Goal: Task Accomplishment & Management: Use online tool/utility

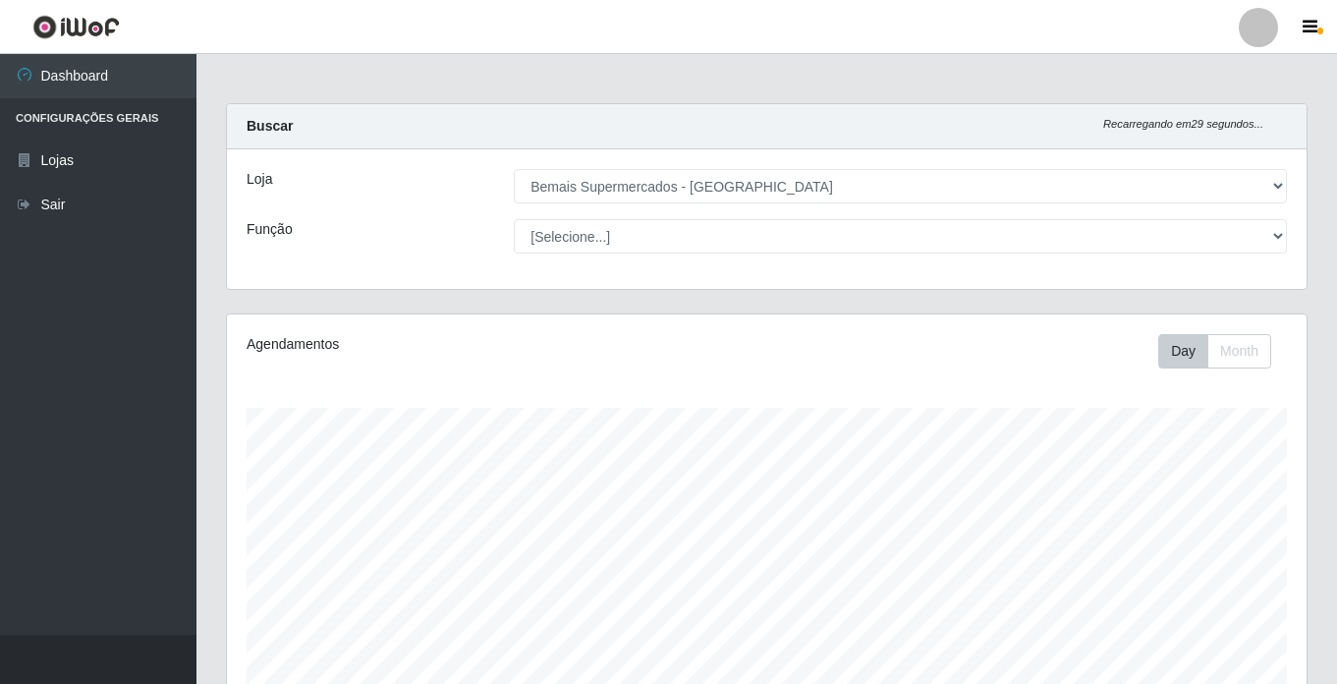
select select "250"
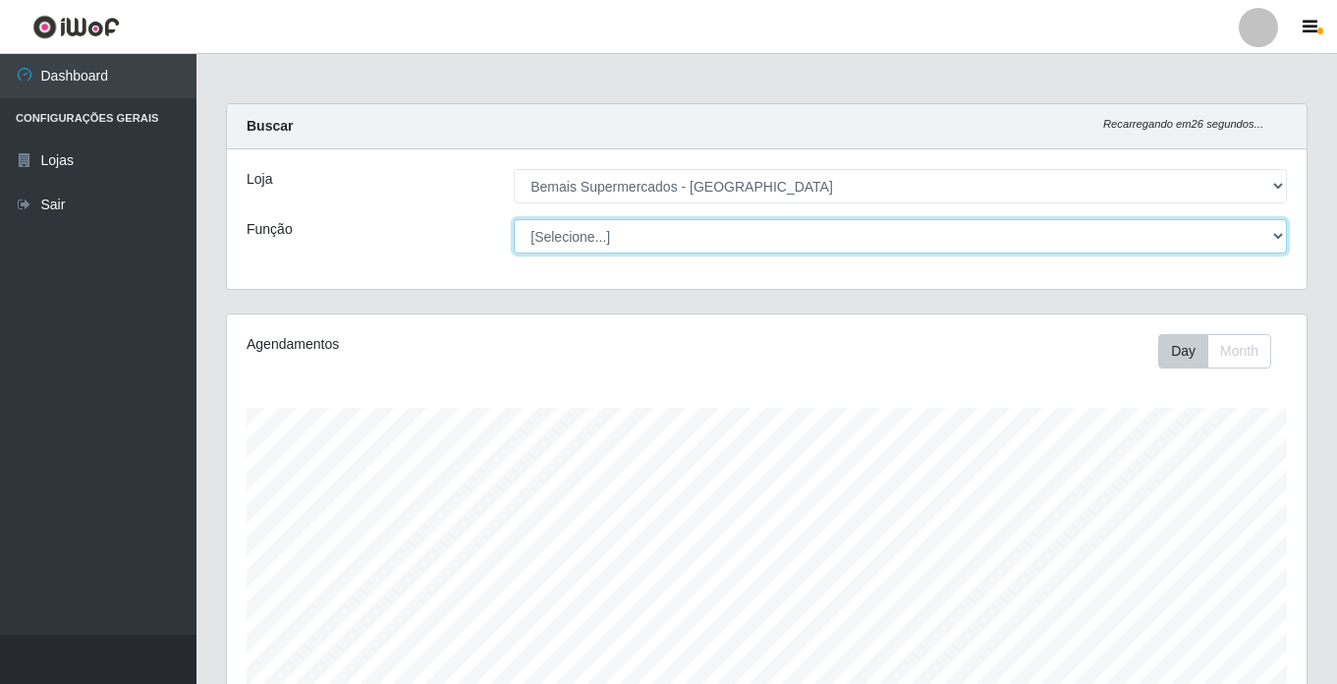
click at [621, 239] on select "[Selecione...] ASG ASG + ASG ++ Auxiliar de Estacionamento Auxiliar de Estacion…" at bounding box center [900, 236] width 773 height 34
click at [514, 219] on select "[Selecione...] ASG ASG + ASG ++ Auxiliar de Estacionamento Auxiliar de Estacion…" at bounding box center [900, 236] width 773 height 34
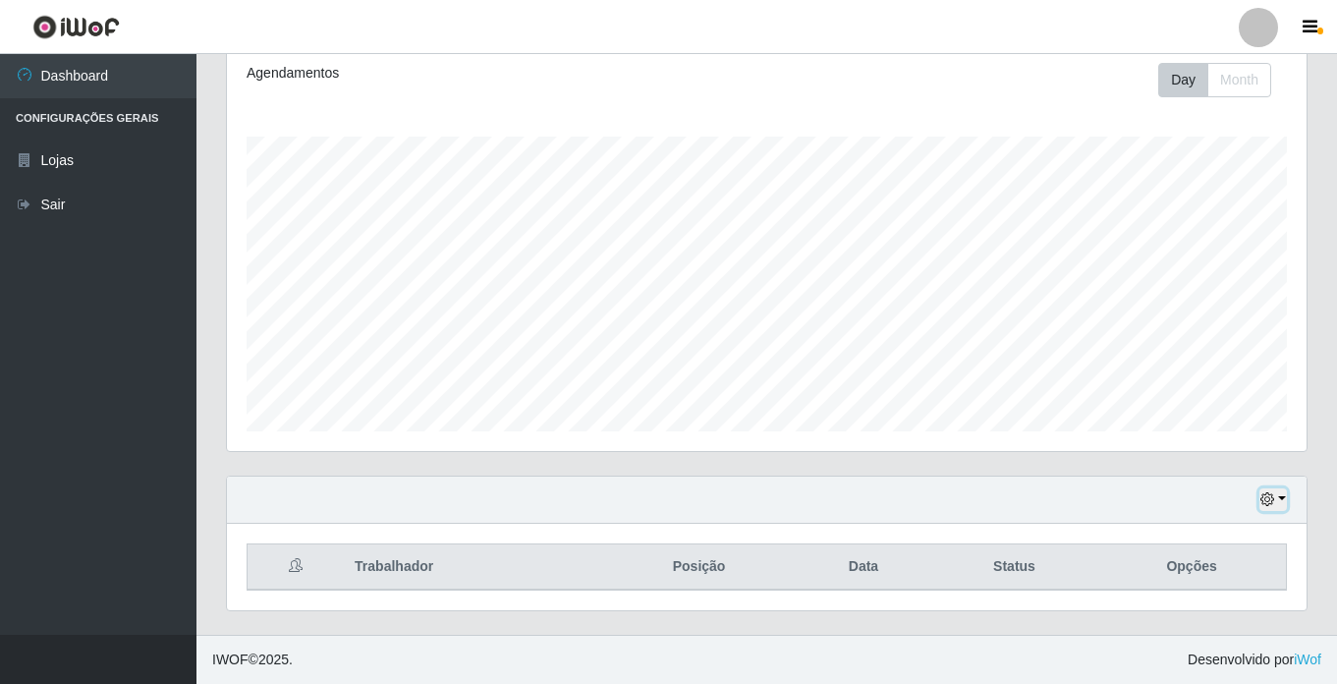
click at [1267, 496] on icon "button" at bounding box center [1267, 499] width 14 height 14
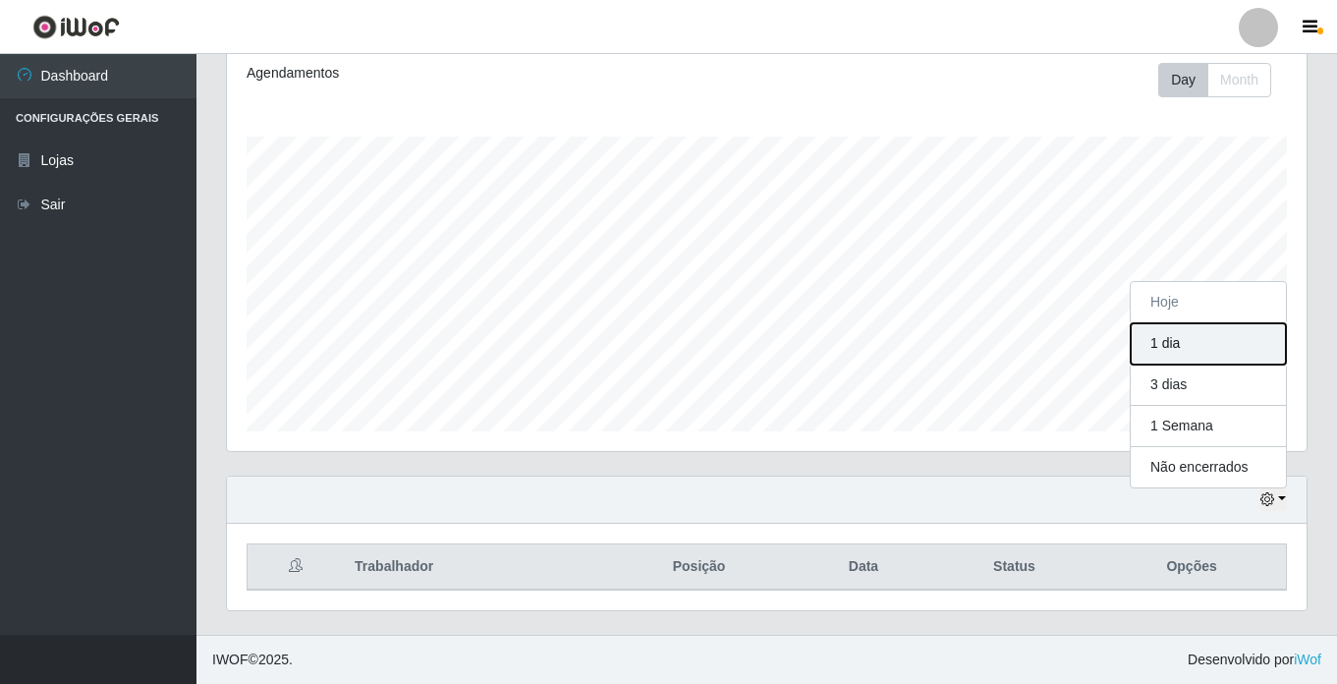
click at [1186, 346] on button "1 dia" at bounding box center [1207, 343] width 155 height 41
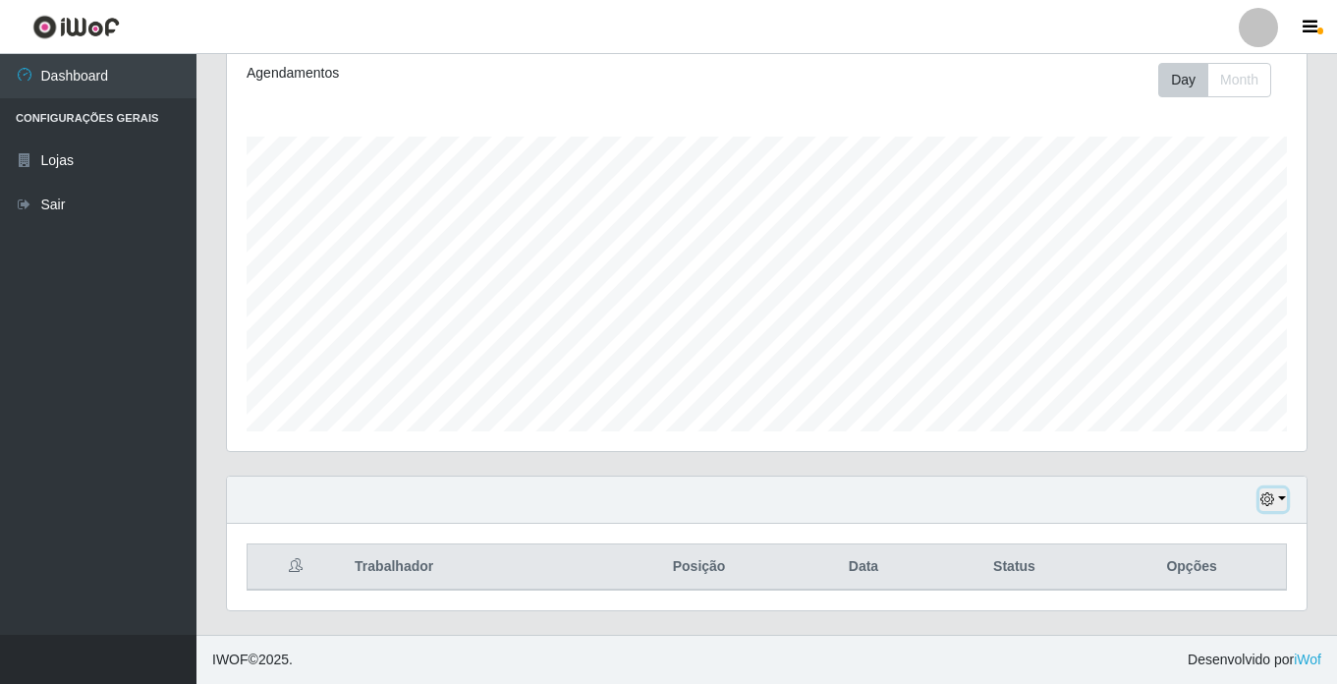
click at [1274, 497] on icon "button" at bounding box center [1267, 499] width 14 height 14
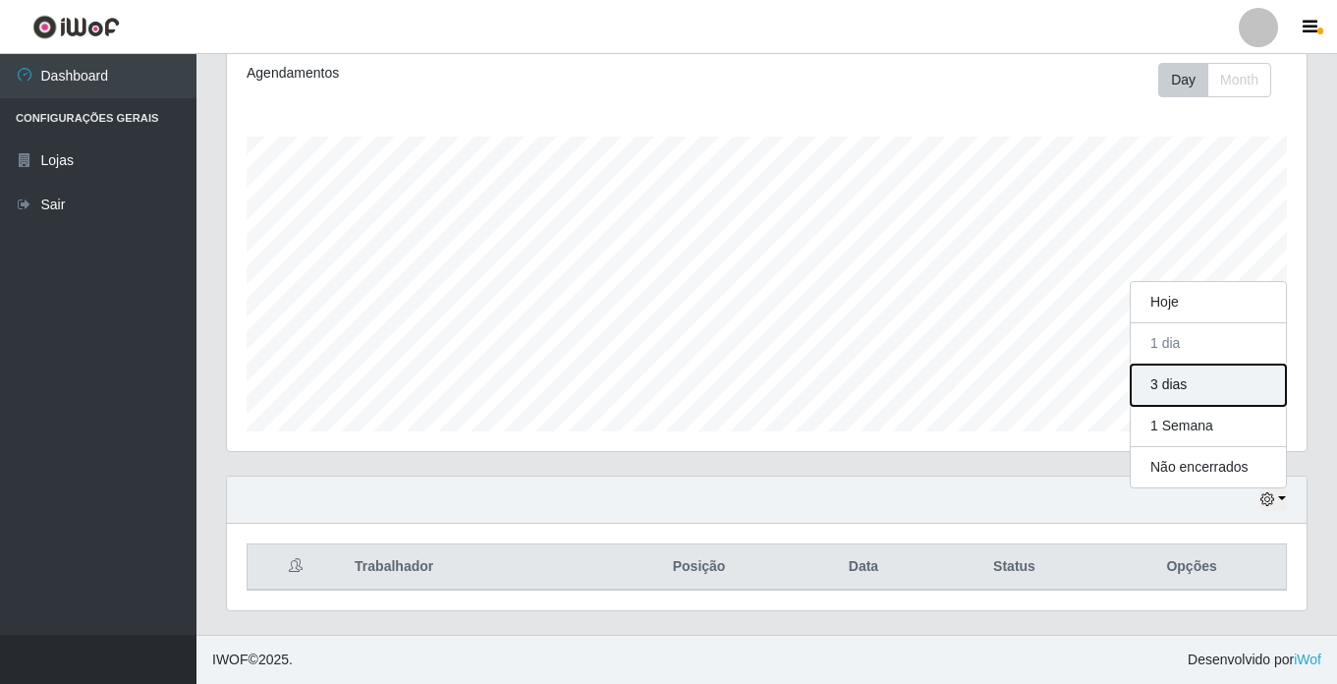
click at [1182, 384] on button "3 dias" at bounding box center [1207, 384] width 155 height 41
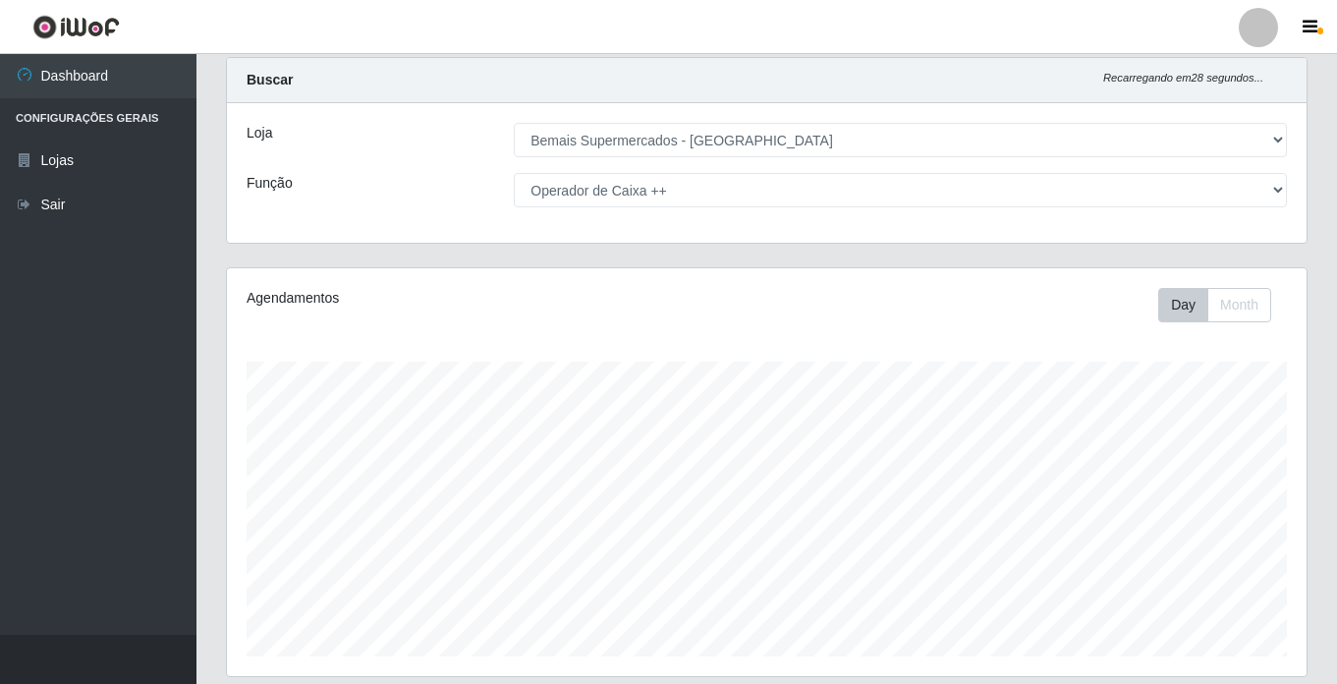
scroll to position [0, 0]
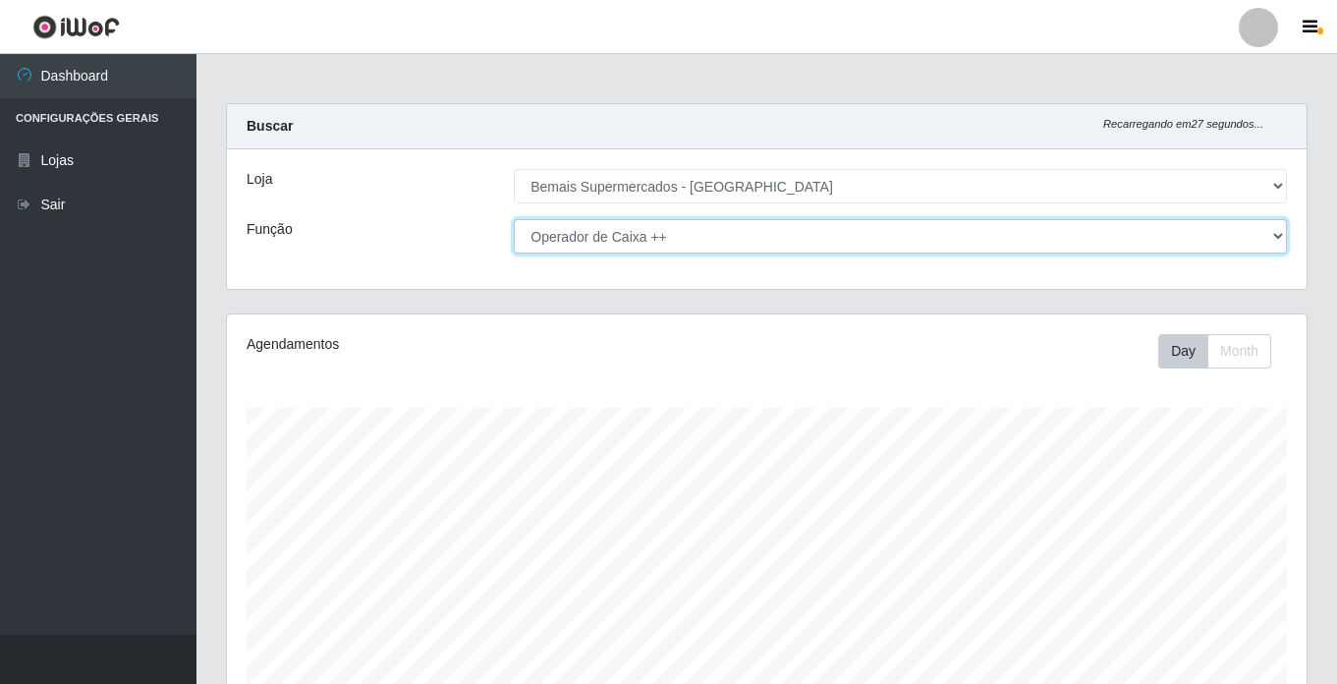
click at [657, 240] on select "[Selecione...] ASG ASG + ASG ++ Auxiliar de Estacionamento Auxiliar de Estacion…" at bounding box center [900, 236] width 773 height 34
select select "[Selecione...]"
click at [514, 219] on select "[Selecione...] ASG ASG + ASG ++ Auxiliar de Estacionamento Auxiliar de Estacion…" at bounding box center [900, 236] width 773 height 34
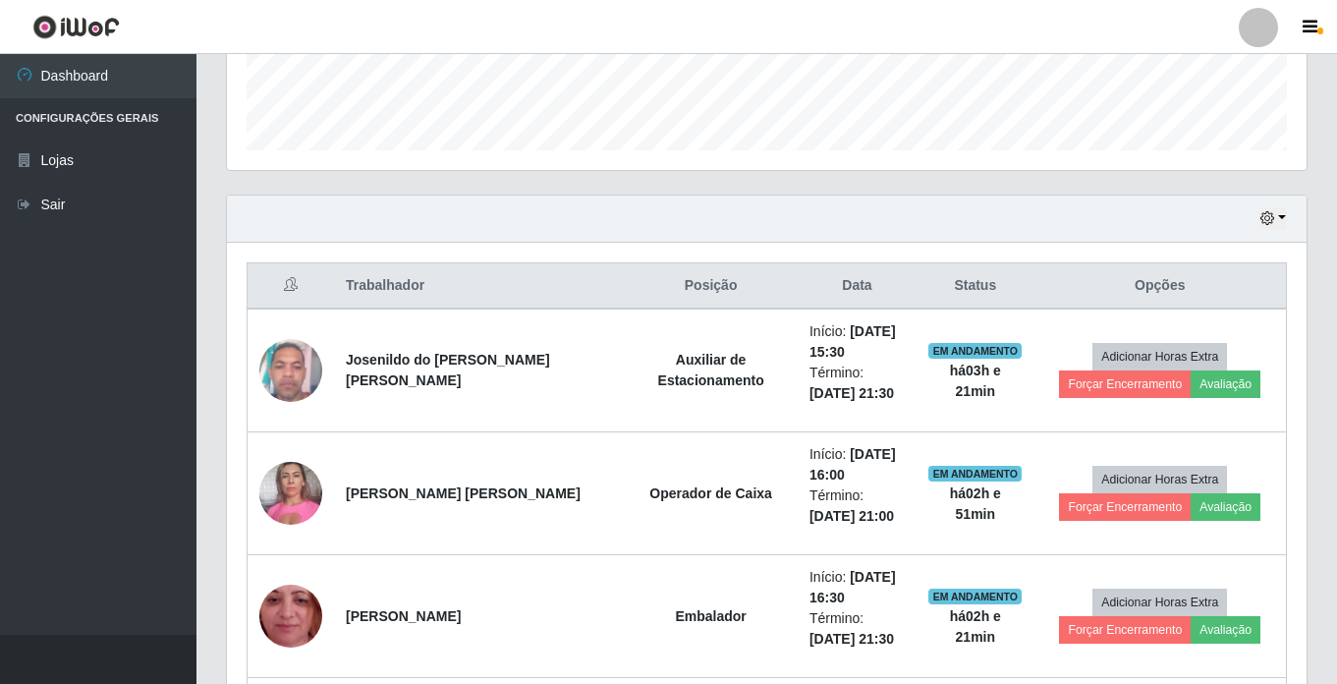
scroll to position [393, 0]
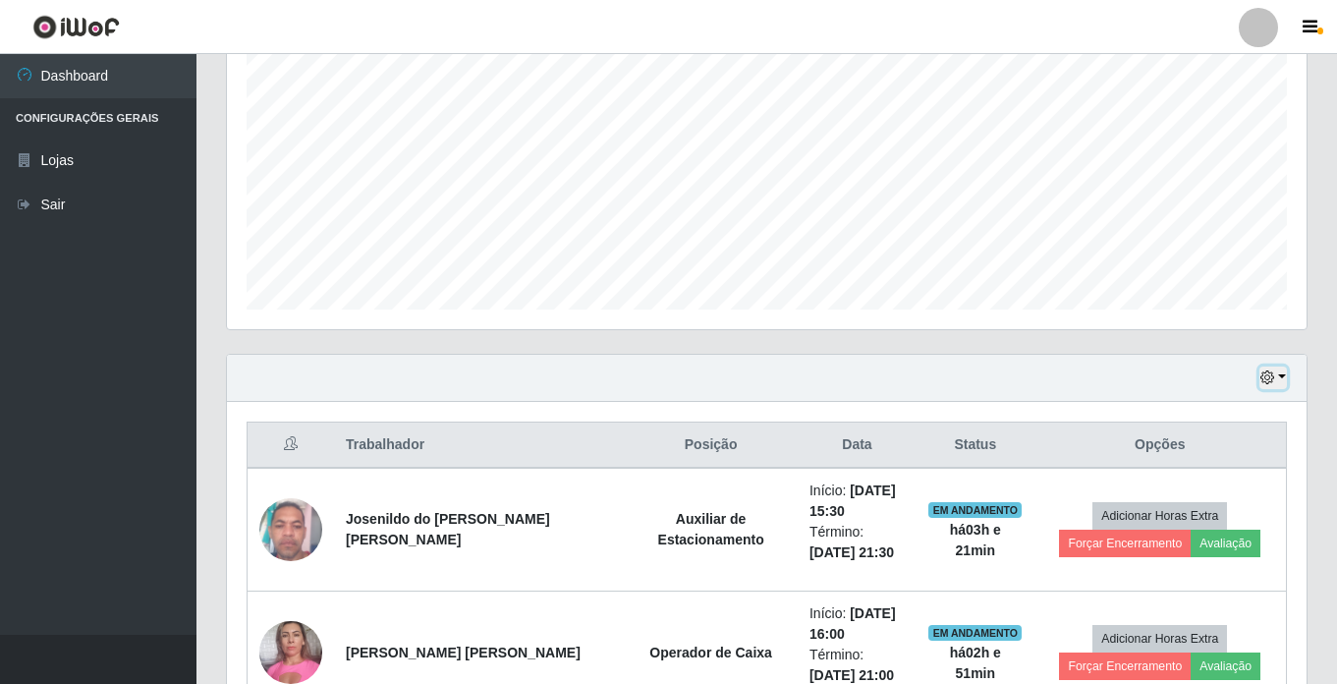
click at [1268, 376] on icon "button" at bounding box center [1267, 377] width 14 height 14
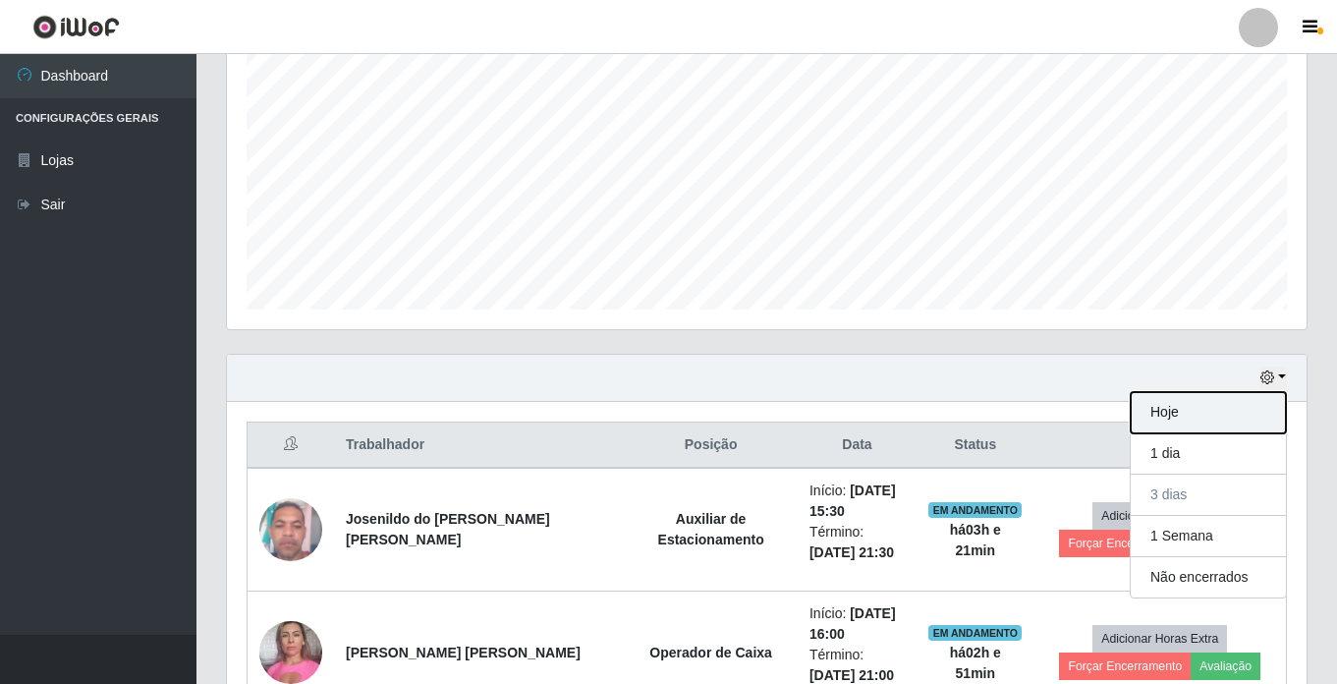
click at [1178, 409] on button "Hoje" at bounding box center [1207, 412] width 155 height 41
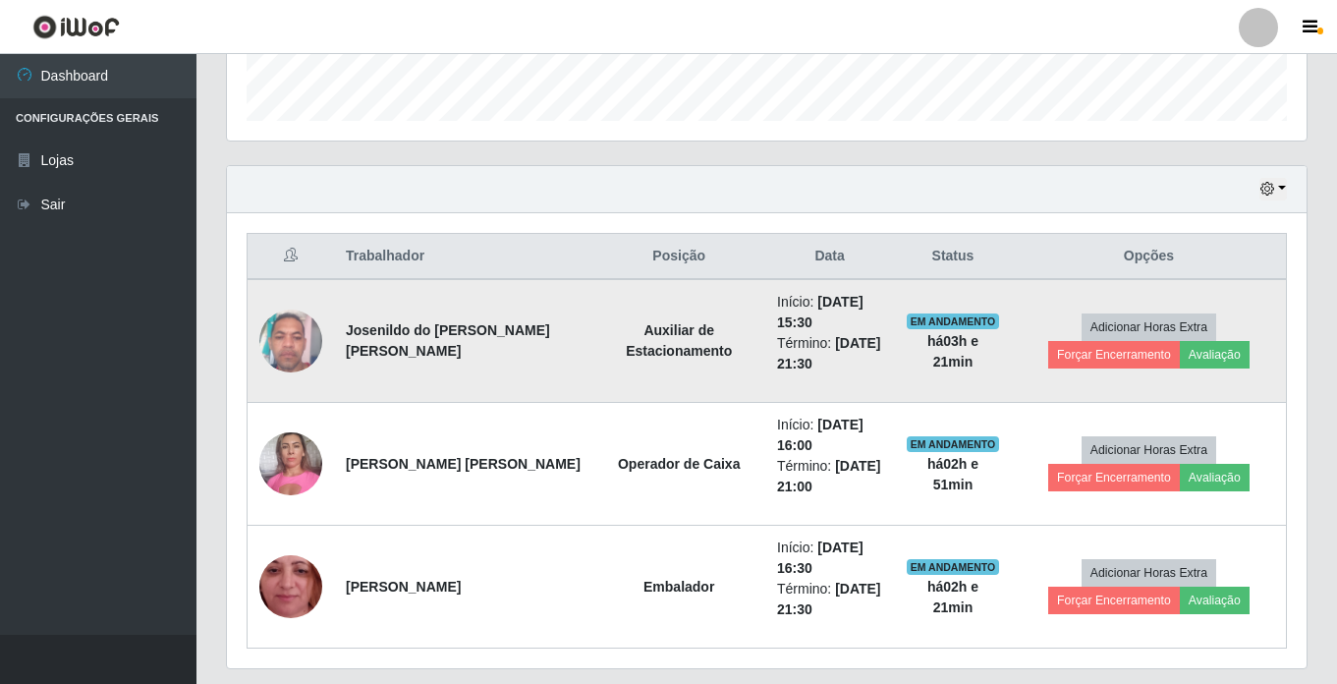
scroll to position [639, 0]
